Goal: Task Accomplishment & Management: Use online tool/utility

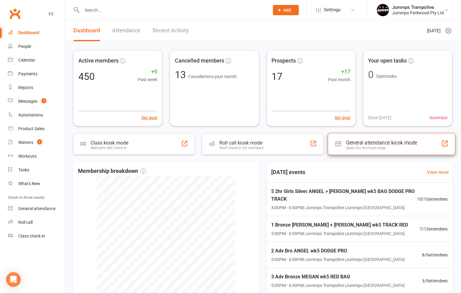
click at [398, 148] on div "Great for the front desk" at bounding box center [381, 148] width 71 height 5
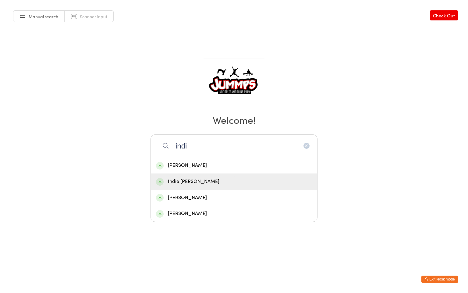
type input "indi"
click at [207, 182] on div "Indie [PERSON_NAME]" at bounding box center [234, 181] width 156 height 8
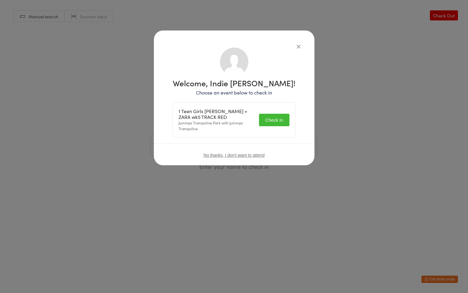
click at [264, 120] on button "Check in" at bounding box center [274, 120] width 30 height 12
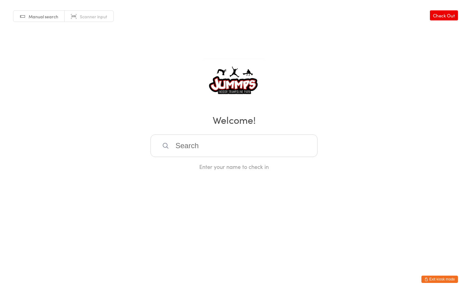
click at [196, 142] on input "search" at bounding box center [233, 145] width 167 height 23
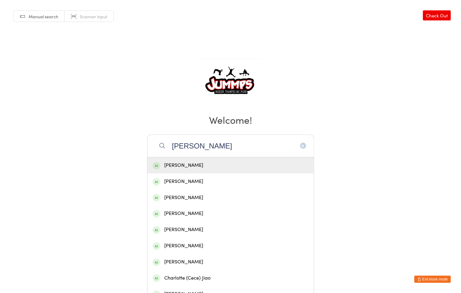
type input "charlie"
click at [187, 163] on div "Charlie Narasimhan" at bounding box center [231, 165] width 156 height 8
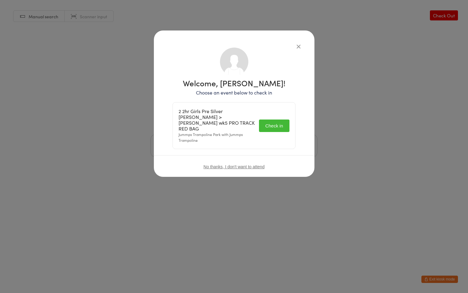
click at [276, 124] on button "Check in" at bounding box center [274, 125] width 30 height 12
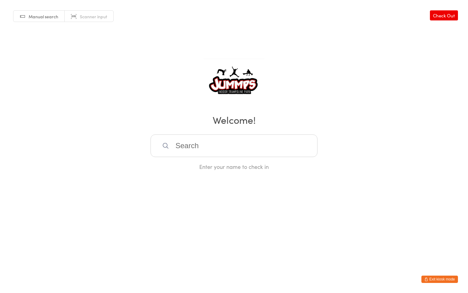
click at [192, 146] on input "search" at bounding box center [233, 145] width 167 height 23
click at [442, 277] on button "Exit kiosk mode" at bounding box center [439, 278] width 37 height 7
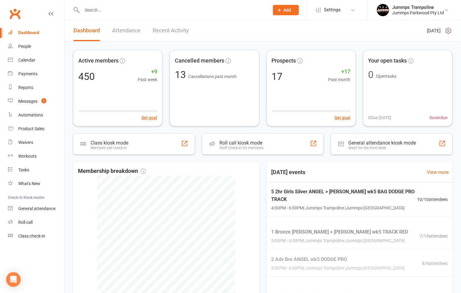
click at [101, 10] on input "text" at bounding box center [172, 10] width 185 height 9
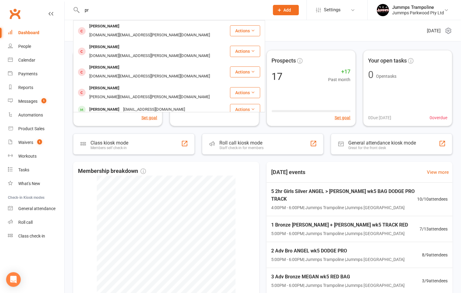
type input "p"
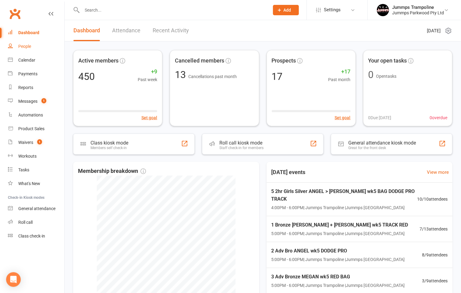
click at [43, 47] on link "People" at bounding box center [36, 47] width 56 height 14
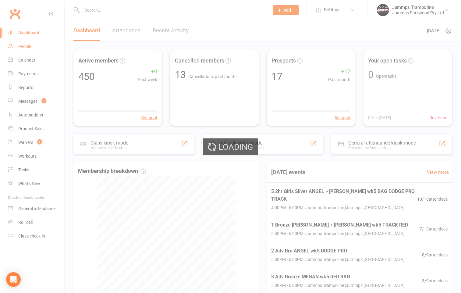
select select "100"
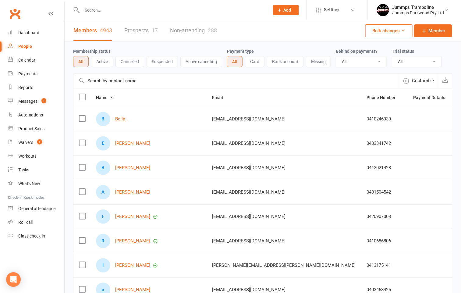
click at [147, 30] on link "Prospects 17" at bounding box center [140, 30] width 33 height 21
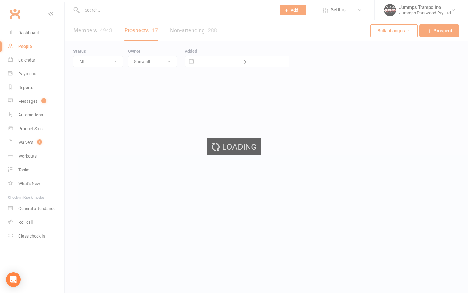
select select "100"
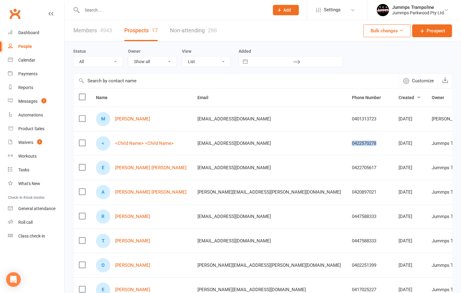
drag, startPoint x: 287, startPoint y: 143, endPoint x: 260, endPoint y: 146, distance: 27.5
click at [352, 146] on div "0422570278" at bounding box center [370, 143] width 36 height 5
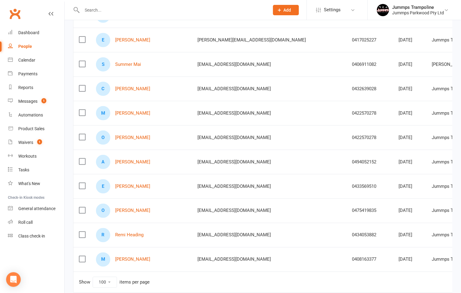
scroll to position [254, 0]
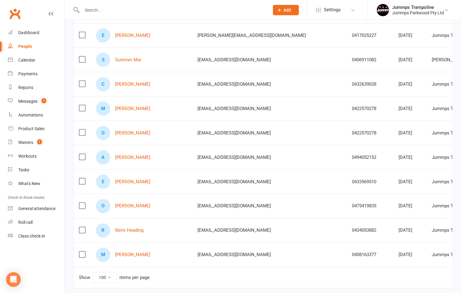
click at [346, 132] on td "0422570278" at bounding box center [369, 133] width 47 height 24
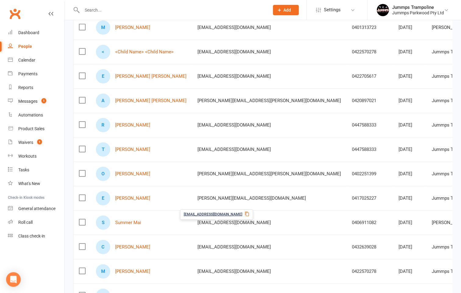
scroll to position [0, 0]
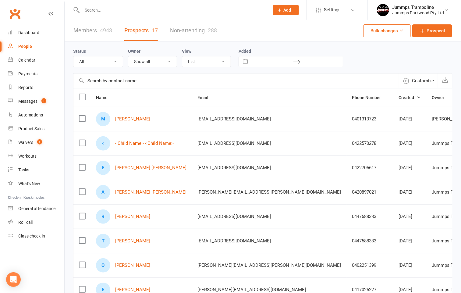
click at [81, 145] on label at bounding box center [82, 143] width 6 height 6
click at [81, 140] on input "checkbox" at bounding box center [82, 140] width 6 height 0
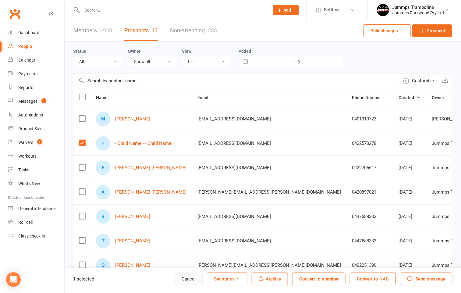
click at [191, 279] on button "Cancel" at bounding box center [188, 278] width 28 height 13
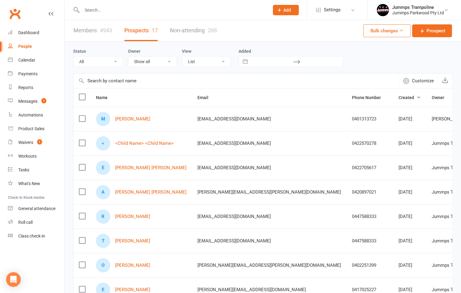
click at [79, 144] on label at bounding box center [82, 143] width 6 height 6
click at [79, 140] on input "checkbox" at bounding box center [82, 140] width 6 height 0
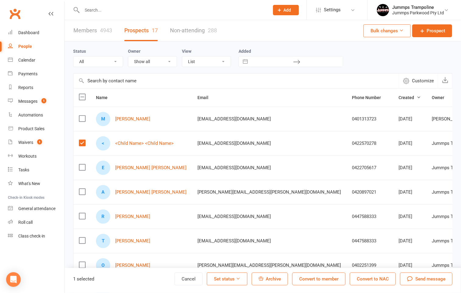
click at [274, 281] on button "Archive" at bounding box center [269, 278] width 36 height 13
